Goal: Use online tool/utility: Utilize a website feature to perform a specific function

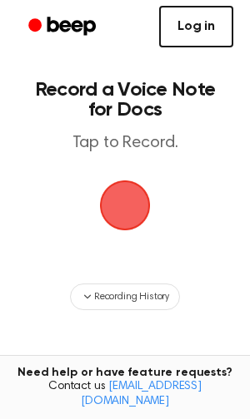
click at [200, 28] on link "Log in" at bounding box center [196, 27] width 74 height 42
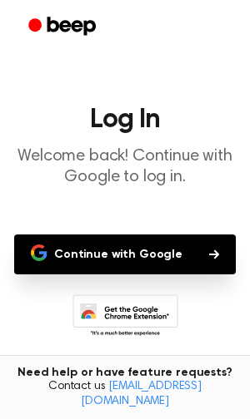
click at [141, 245] on button "Continue with Google" at bounding box center [124, 255] width 221 height 40
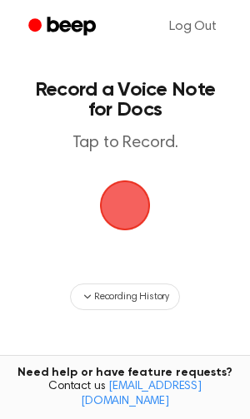
click at [128, 201] on span "button" at bounding box center [125, 205] width 51 height 51
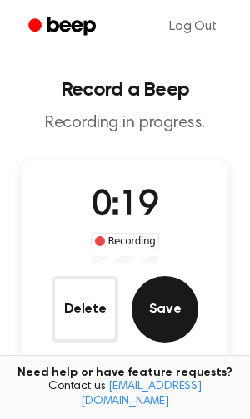
click at [173, 295] on button "Save" at bounding box center [164, 309] width 67 height 67
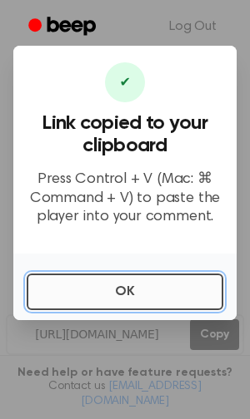
click at [134, 293] on button "OK" at bounding box center [125, 292] width 196 height 37
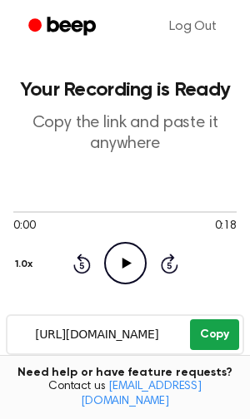
click at [215, 336] on button "Copy" at bounding box center [214, 334] width 49 height 31
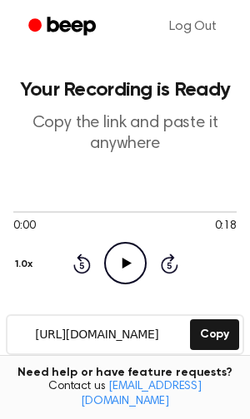
drag, startPoint x: 150, startPoint y: 168, endPoint x: 70, endPoint y: 169, distance: 79.9
click at [70, 169] on main "Your Recording is Ready Copy the link and paste it anywhere 0:00 0:18 1.0x Rewi…" at bounding box center [125, 402] width 250 height 805
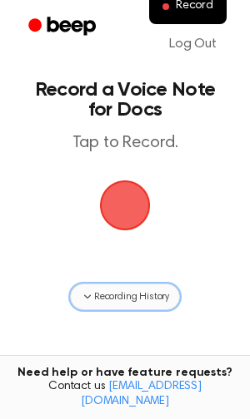
click at [136, 300] on span "Recording History" at bounding box center [131, 296] width 75 height 15
